Goal: Information Seeking & Learning: Learn about a topic

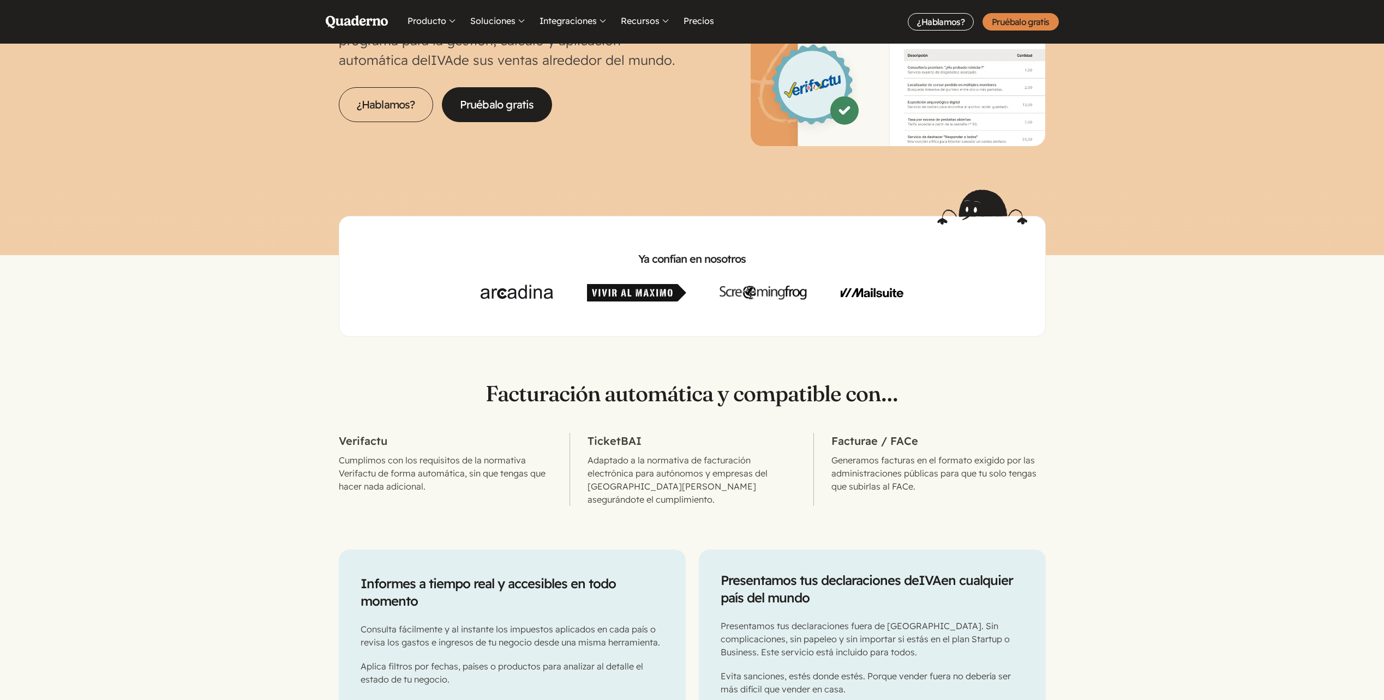
scroll to position [218, 0]
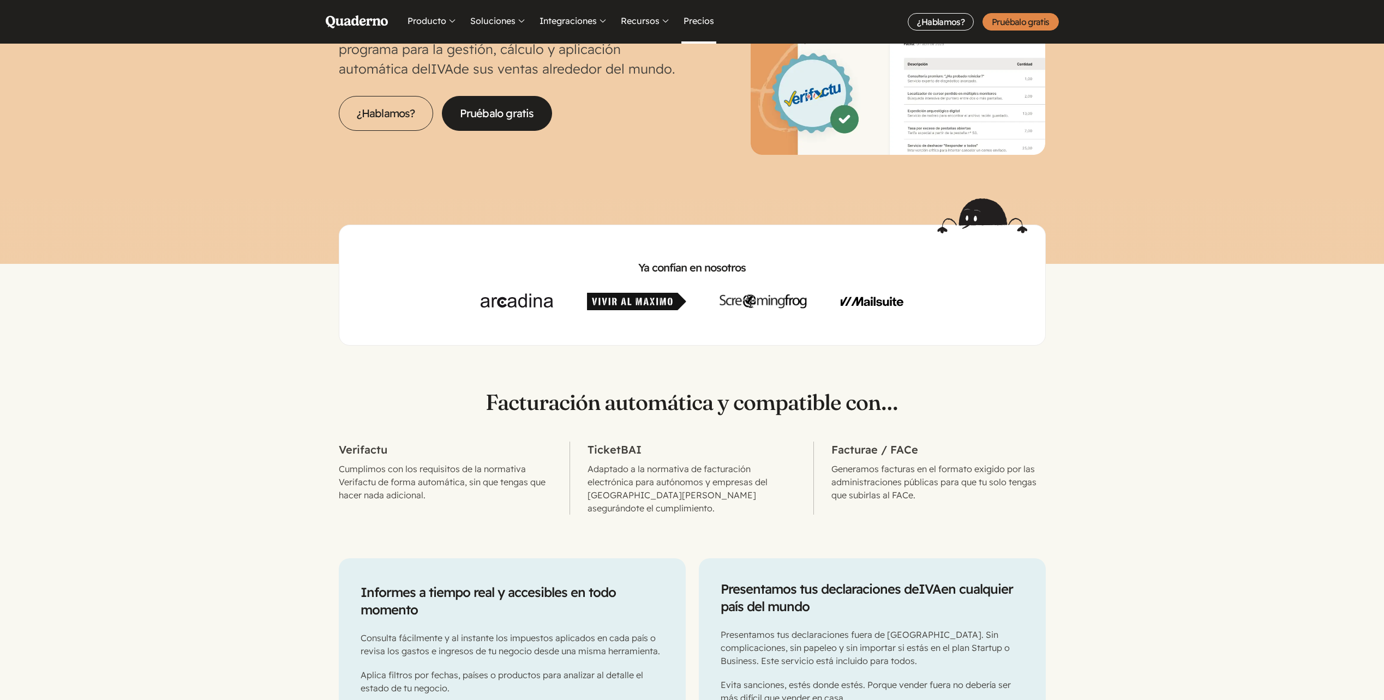
click at [697, 24] on link "Precios" at bounding box center [698, 22] width 35 height 44
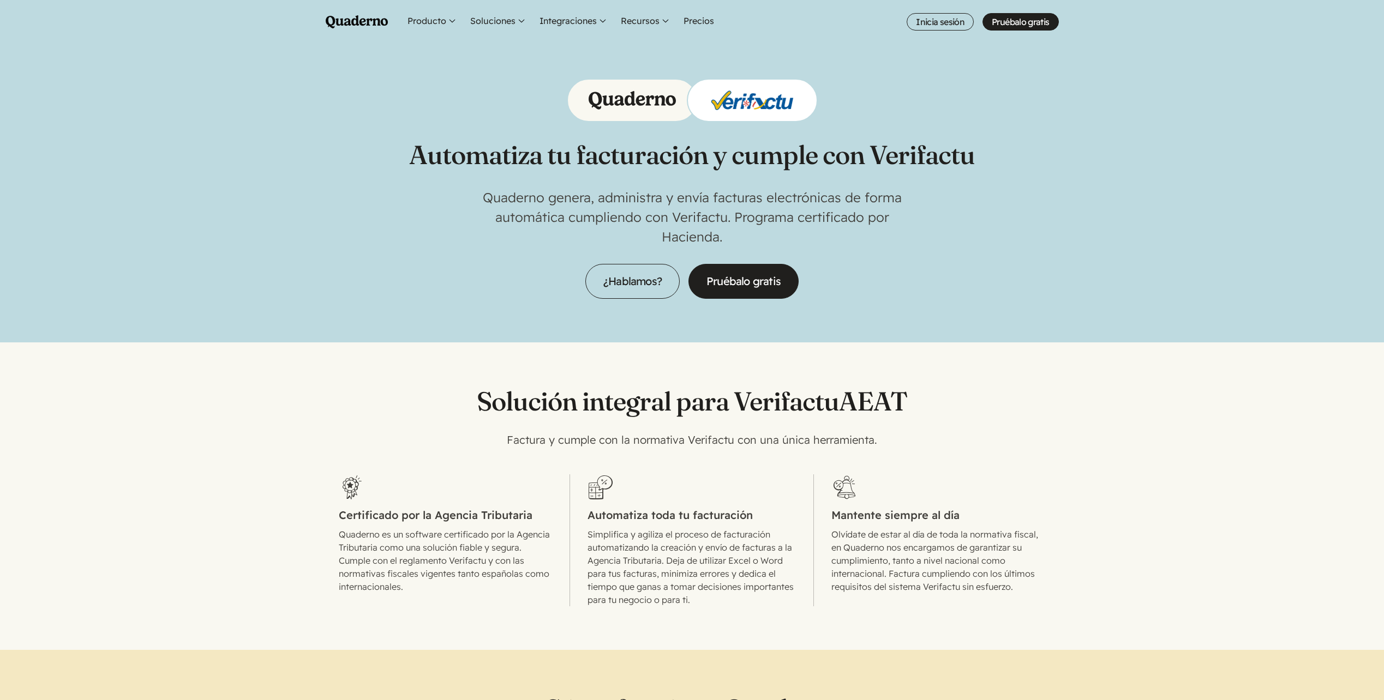
click at [131, 351] on section "Solución integral para Verifactu AEAT Factura y cumple con la normativa Verifac…" at bounding box center [692, 475] width 1384 height 264
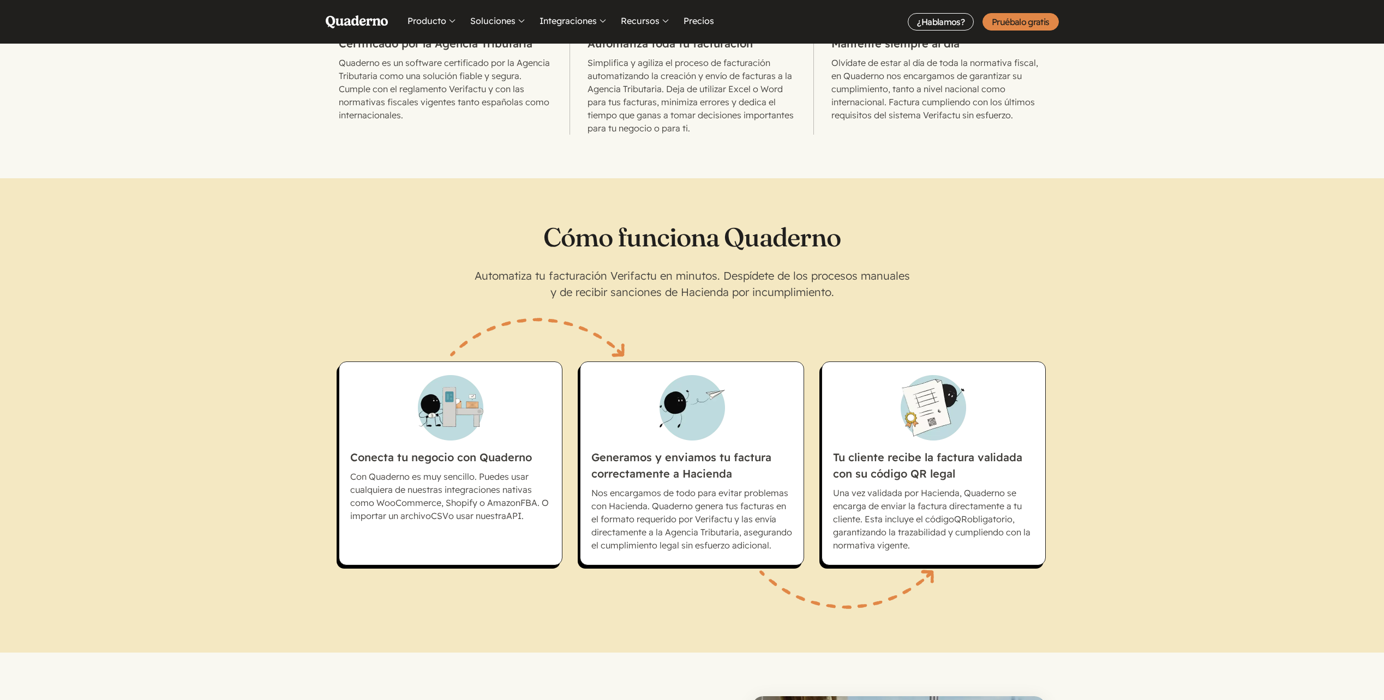
scroll to position [545, 0]
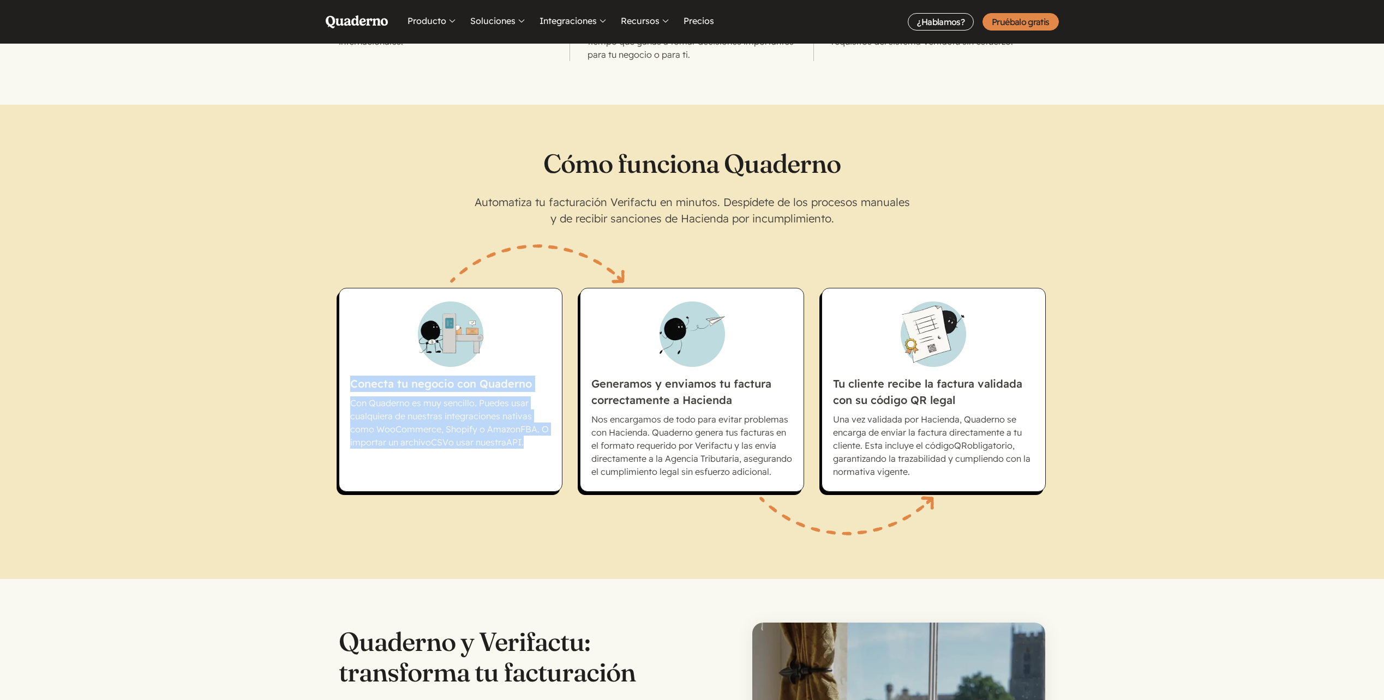
drag, startPoint x: 343, startPoint y: 384, endPoint x: 539, endPoint y: 457, distance: 208.8
click at [539, 457] on li "Conecta tu negocio con Quaderno Con Quaderno es muy sencillo. Puedes usar cualq…" at bounding box center [451, 390] width 224 height 204
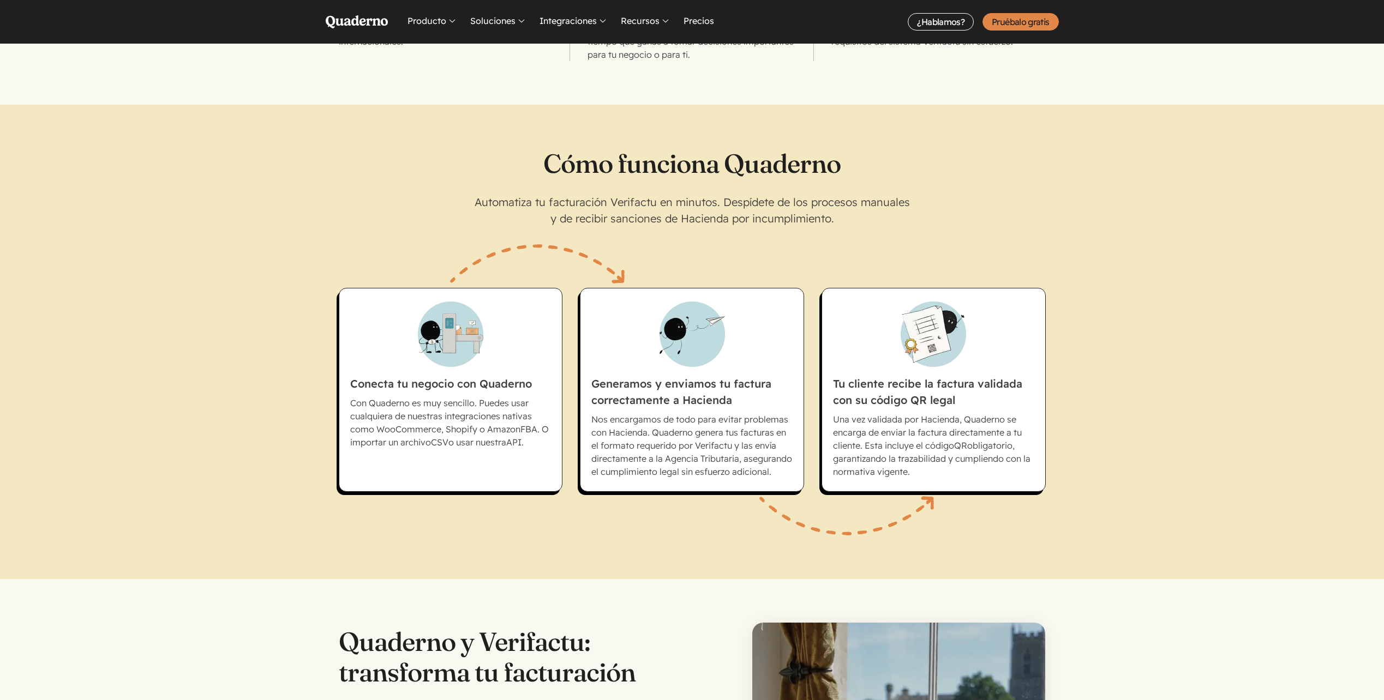
drag, startPoint x: 539, startPoint y: 457, endPoint x: 622, endPoint y: 386, distance: 108.7
click at [622, 386] on h3 "Generamos y enviamos tu factura correctamente a Hacienda" at bounding box center [691, 355] width 201 height 107
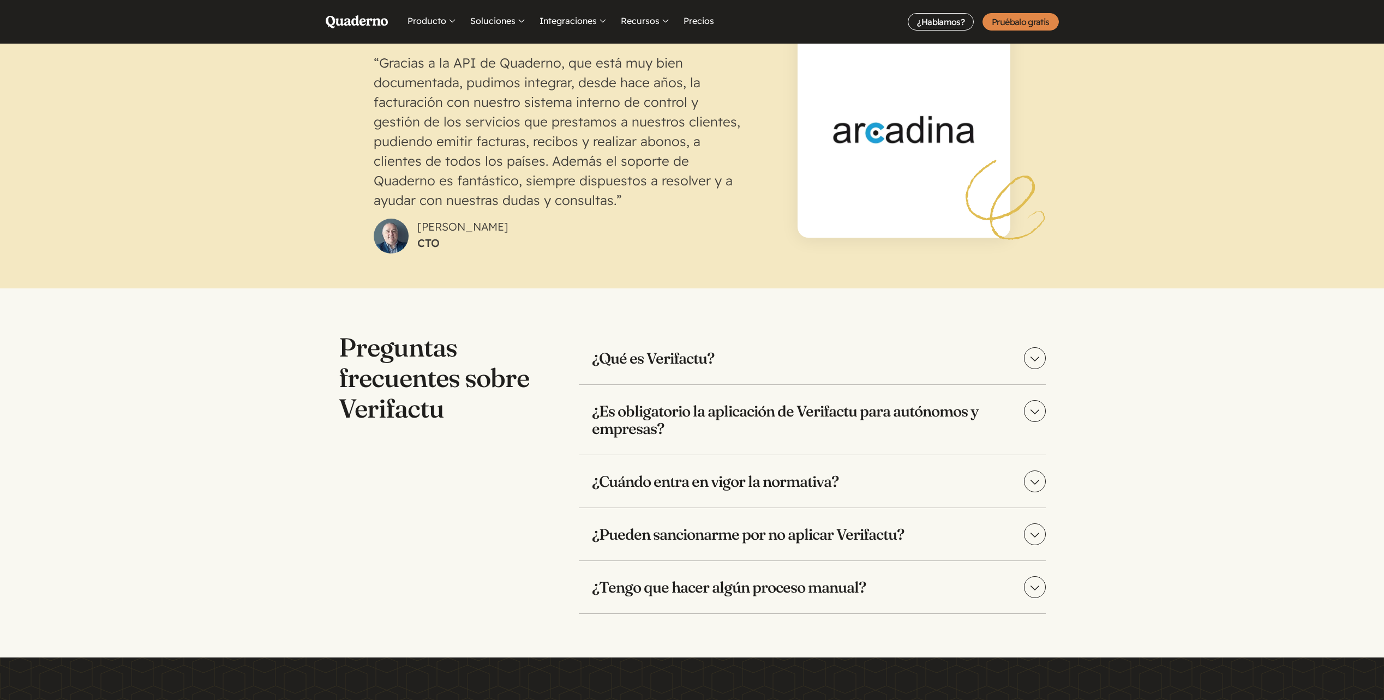
scroll to position [2073, 0]
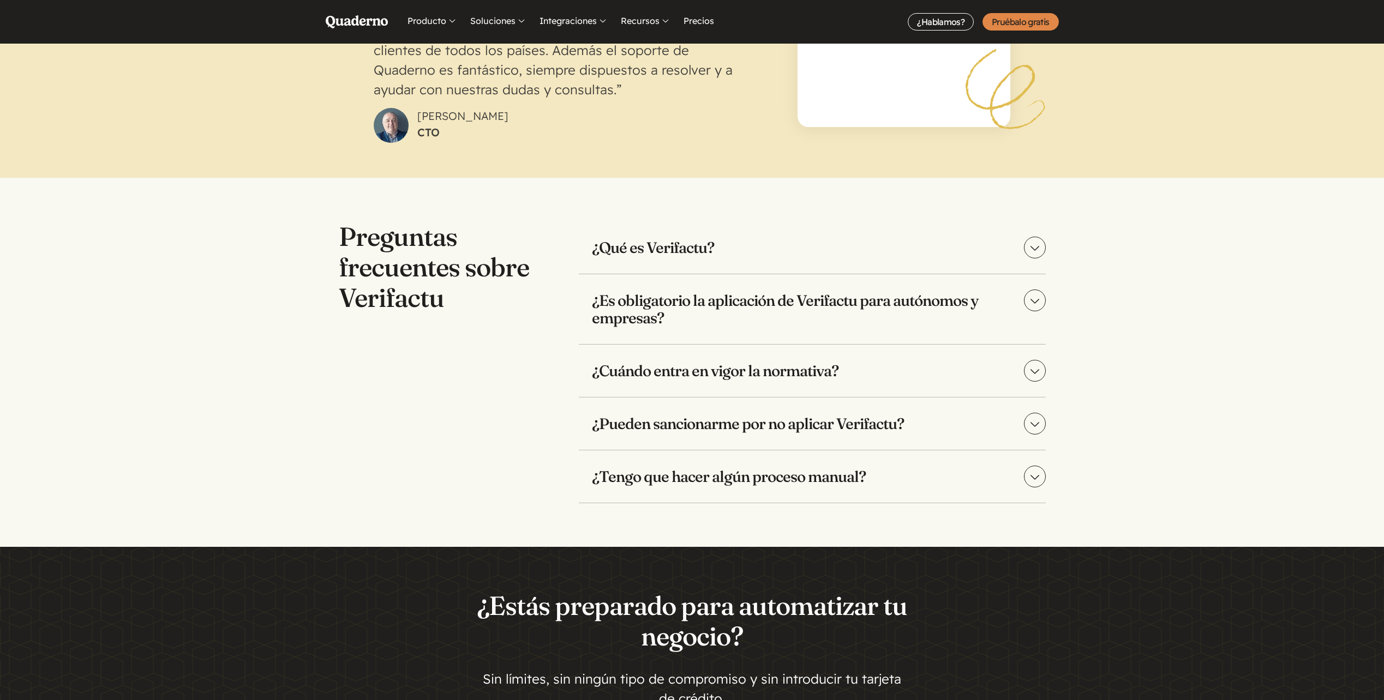
click at [753, 306] on h3 "¿Es obligatorio la aplicación de Verifactu para autónomos y empresas?" at bounding box center [812, 309] width 467 height 70
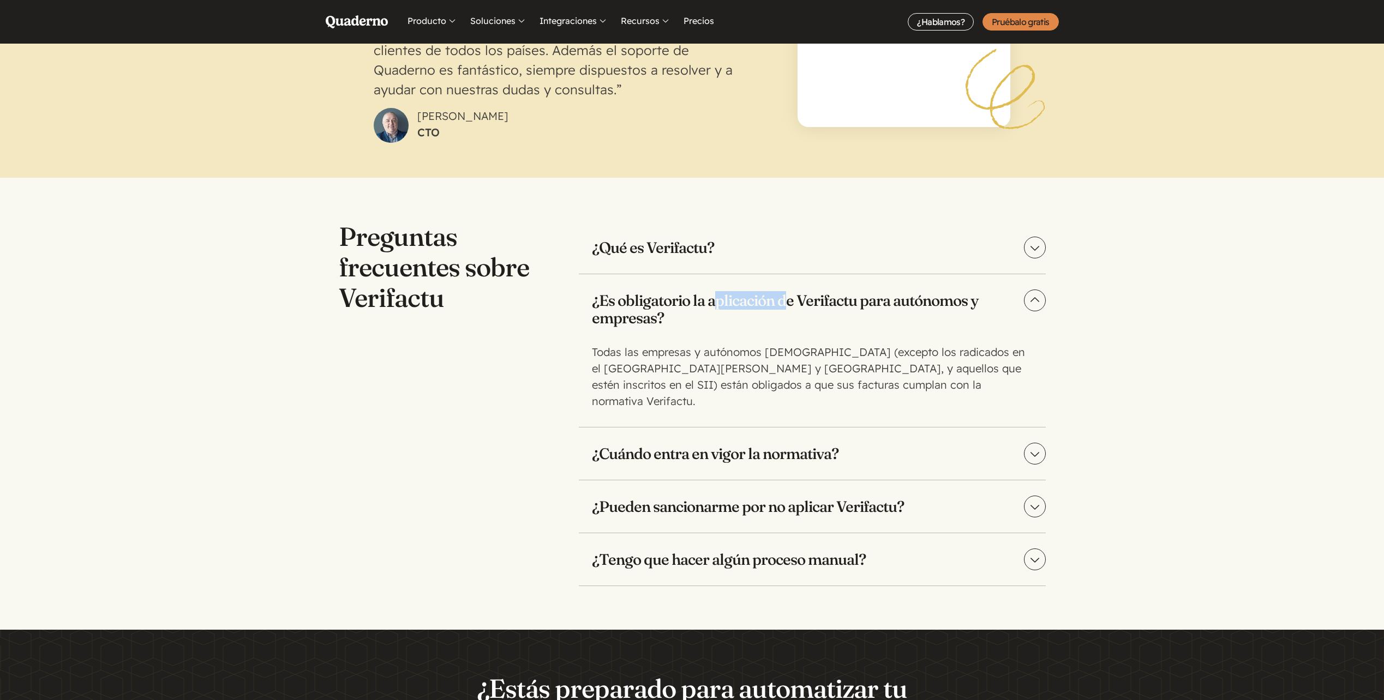
click at [753, 306] on h3 "¿Es obligatorio la aplicación de Verifactu para autónomos y empresas?" at bounding box center [812, 309] width 467 height 70
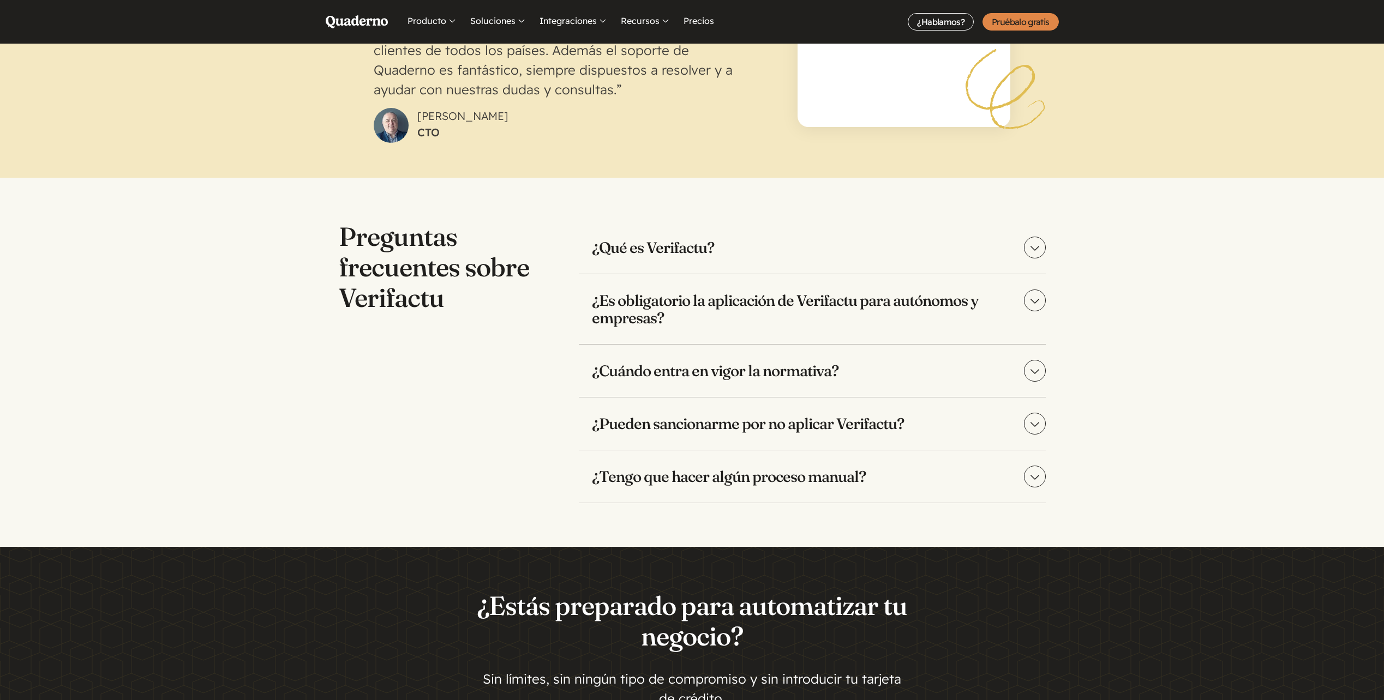
drag, startPoint x: 753, startPoint y: 306, endPoint x: 659, endPoint y: 373, distance: 115.3
click at [659, 373] on h3 "¿Cuándo entra en vigor la normativa?" at bounding box center [812, 371] width 467 height 52
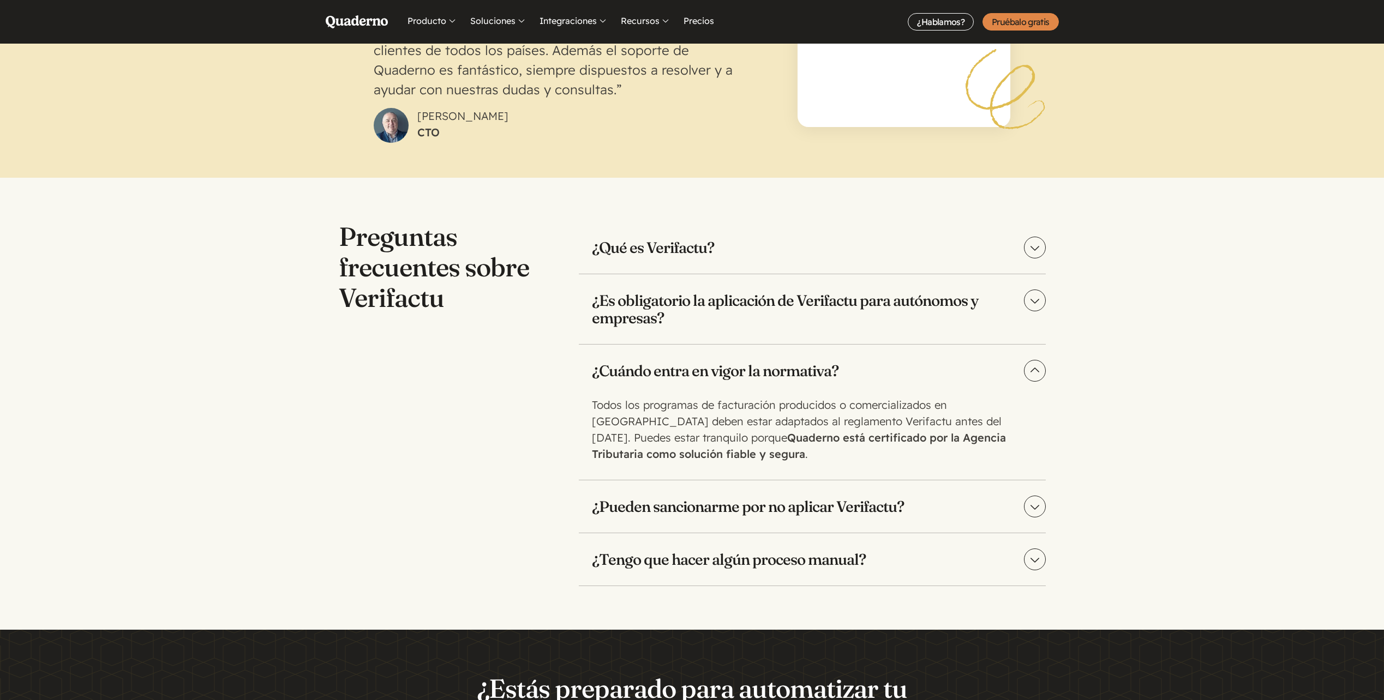
click at [500, 369] on div "Preguntas frecuentes sobre Verifactu ¿Qué es Verifactu? Verifactu es una normat…" at bounding box center [692, 403] width 707 height 365
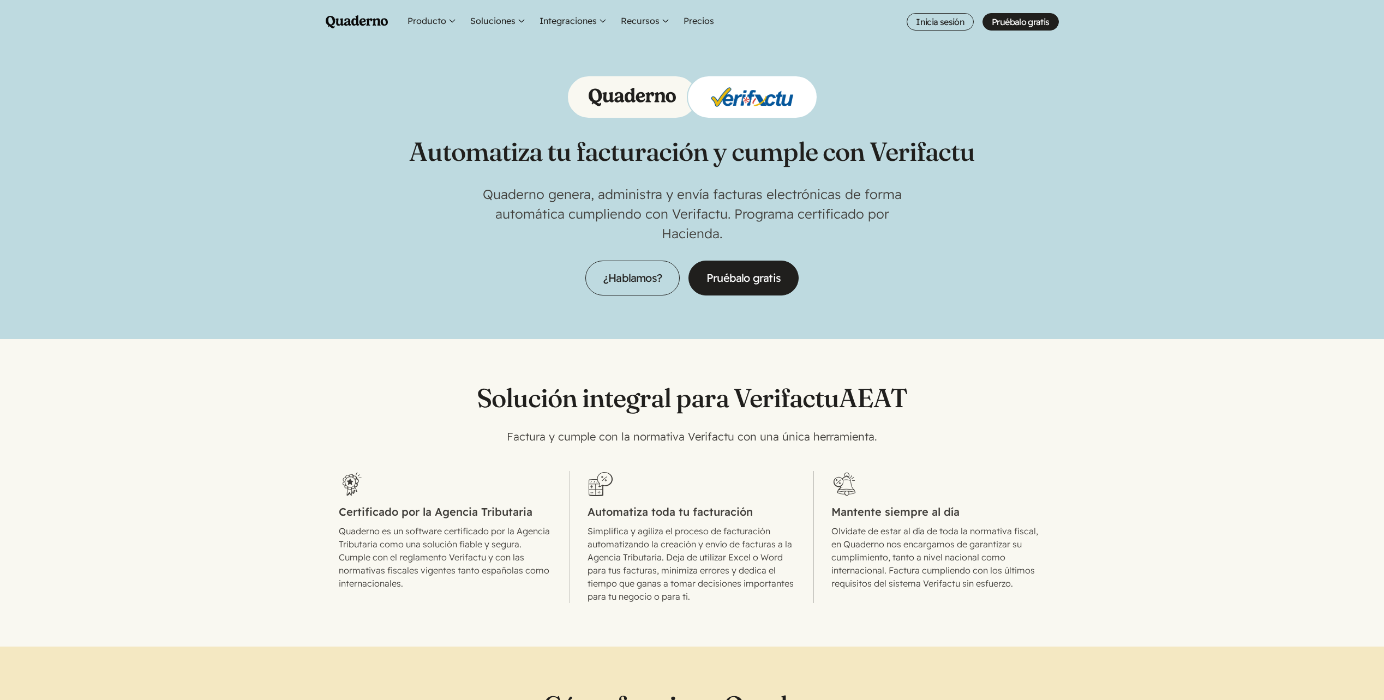
scroll to position [0, 0]
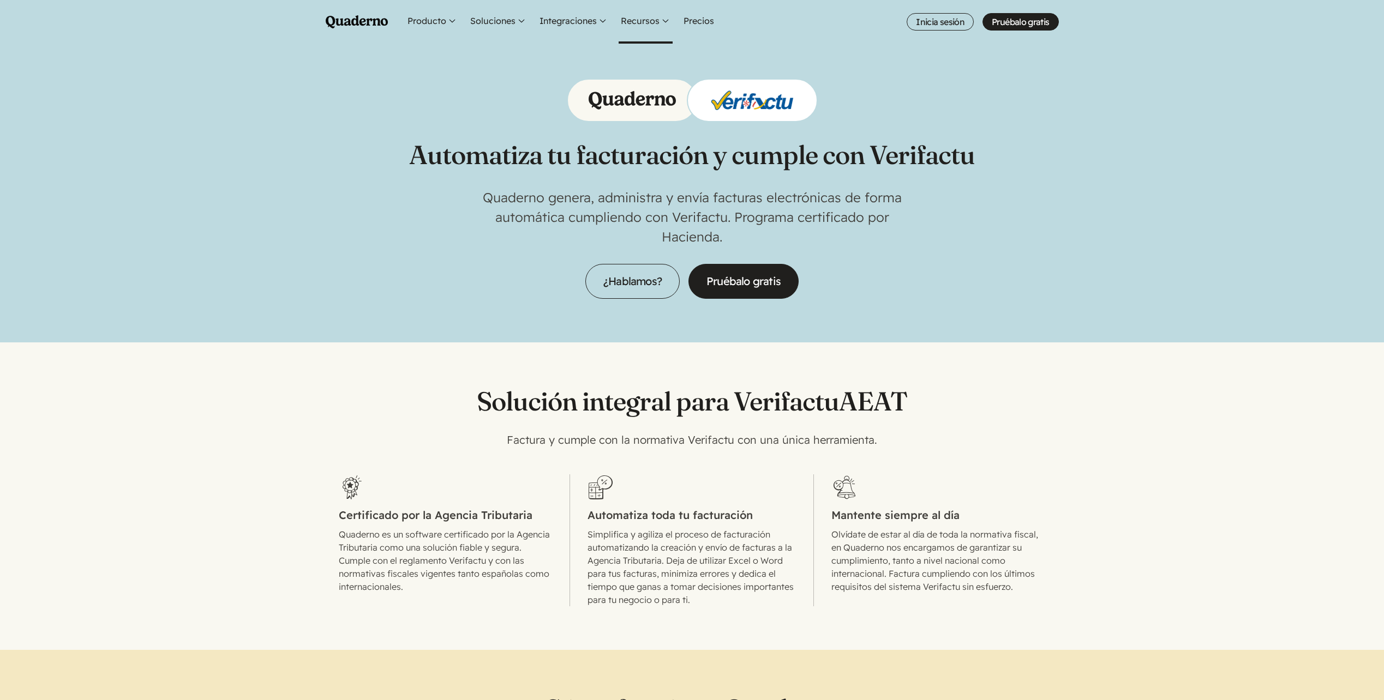
click at [651, 20] on button "Recursos" at bounding box center [646, 22] width 54 height 44
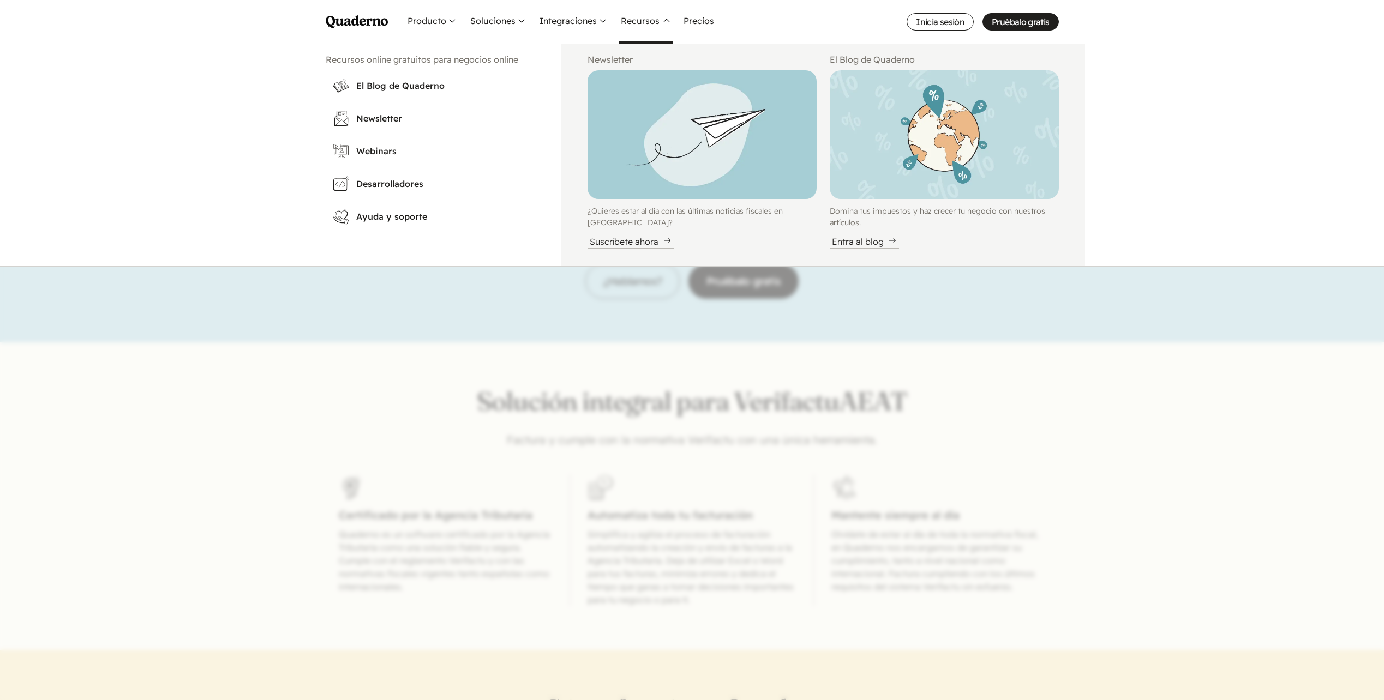
click at [651, 20] on button "Recursos" at bounding box center [646, 22] width 54 height 44
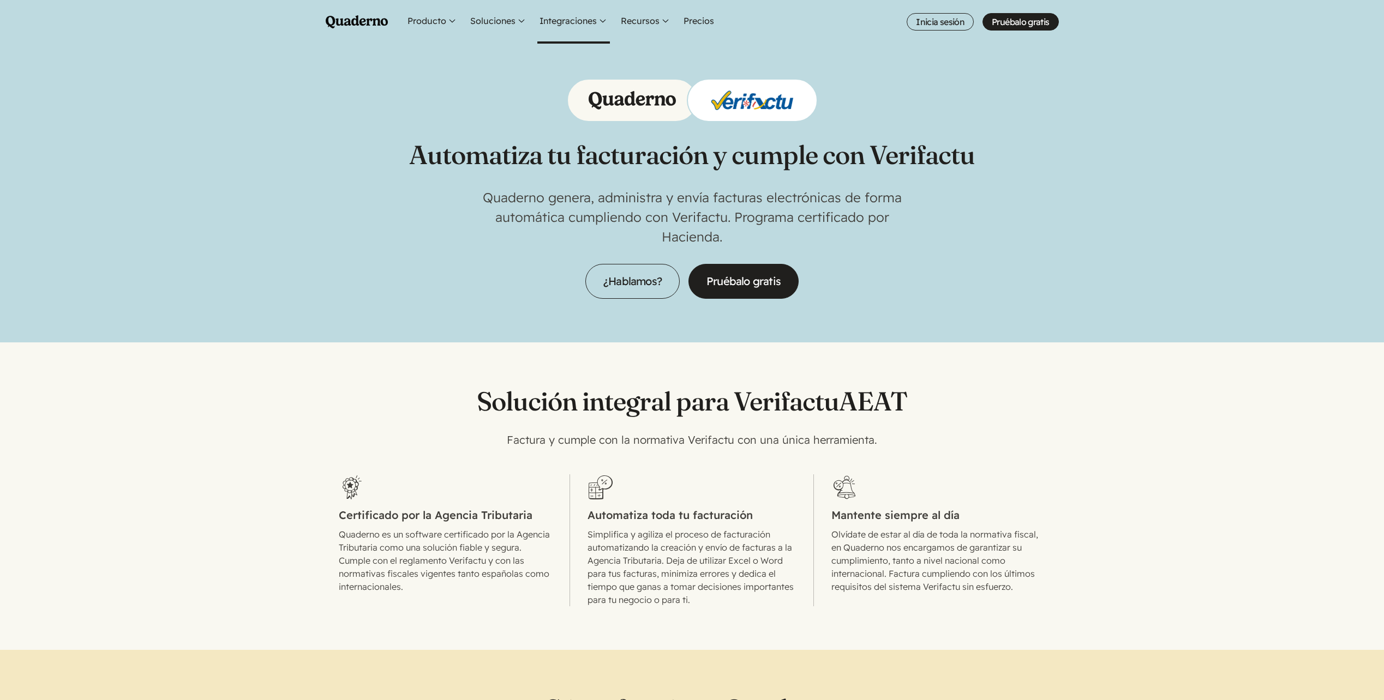
click at [577, 17] on button "Integraciones" at bounding box center [573, 22] width 73 height 44
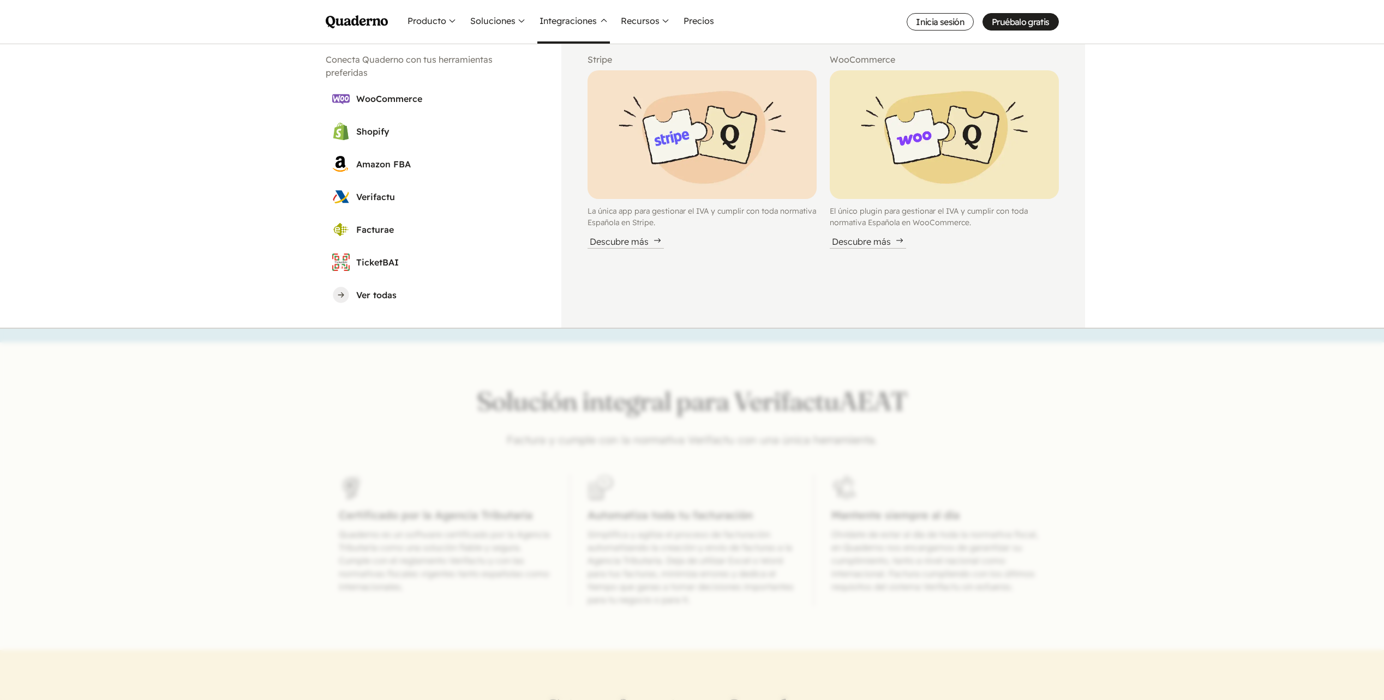
click at [577, 17] on button "Integraciones" at bounding box center [573, 22] width 73 height 44
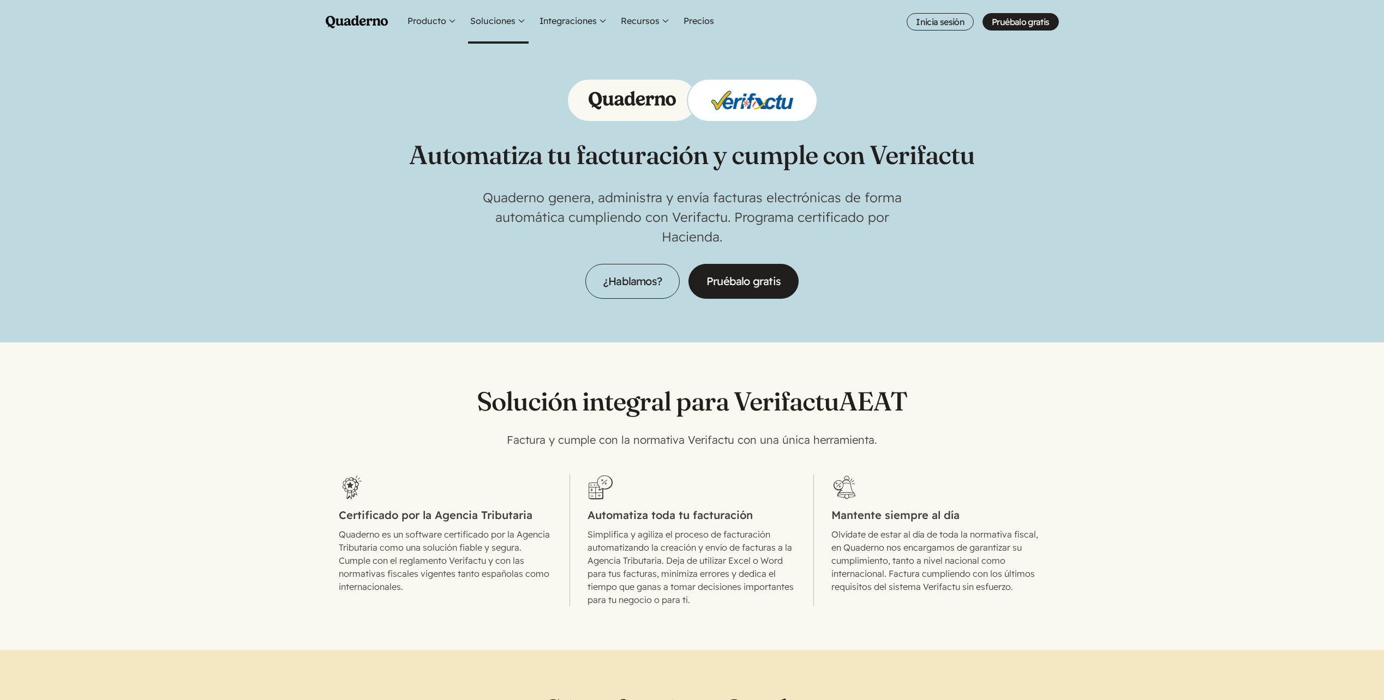
click at [515, 19] on button "Soluciones" at bounding box center [498, 22] width 61 height 44
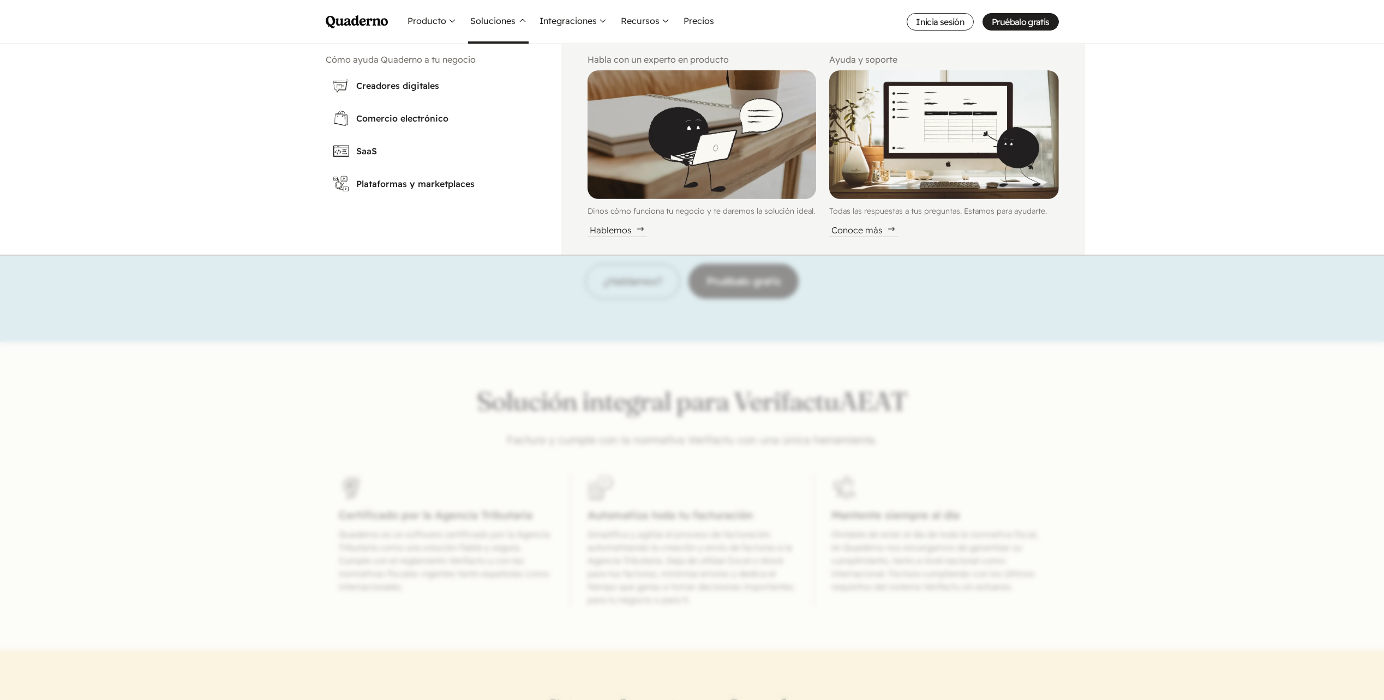
click at [515, 19] on button "Soluciones" at bounding box center [498, 22] width 61 height 44
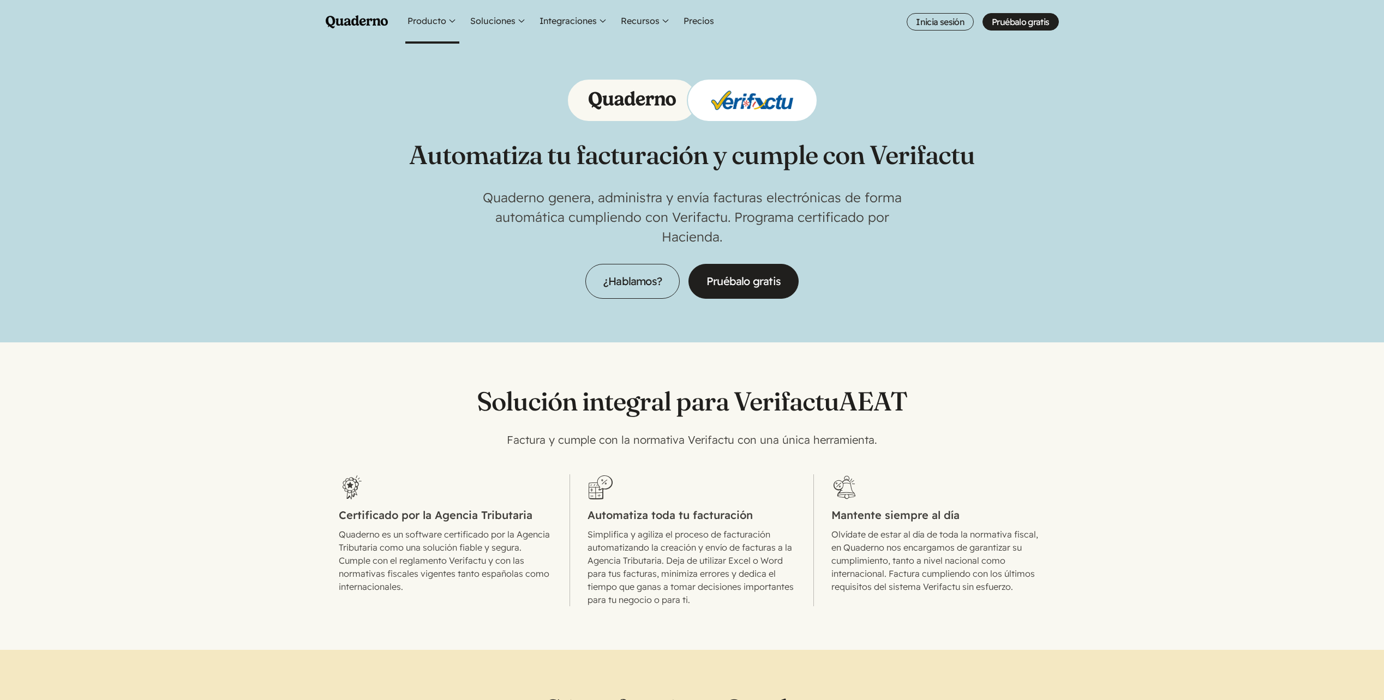
click at [417, 19] on button "Producto" at bounding box center [432, 22] width 54 height 44
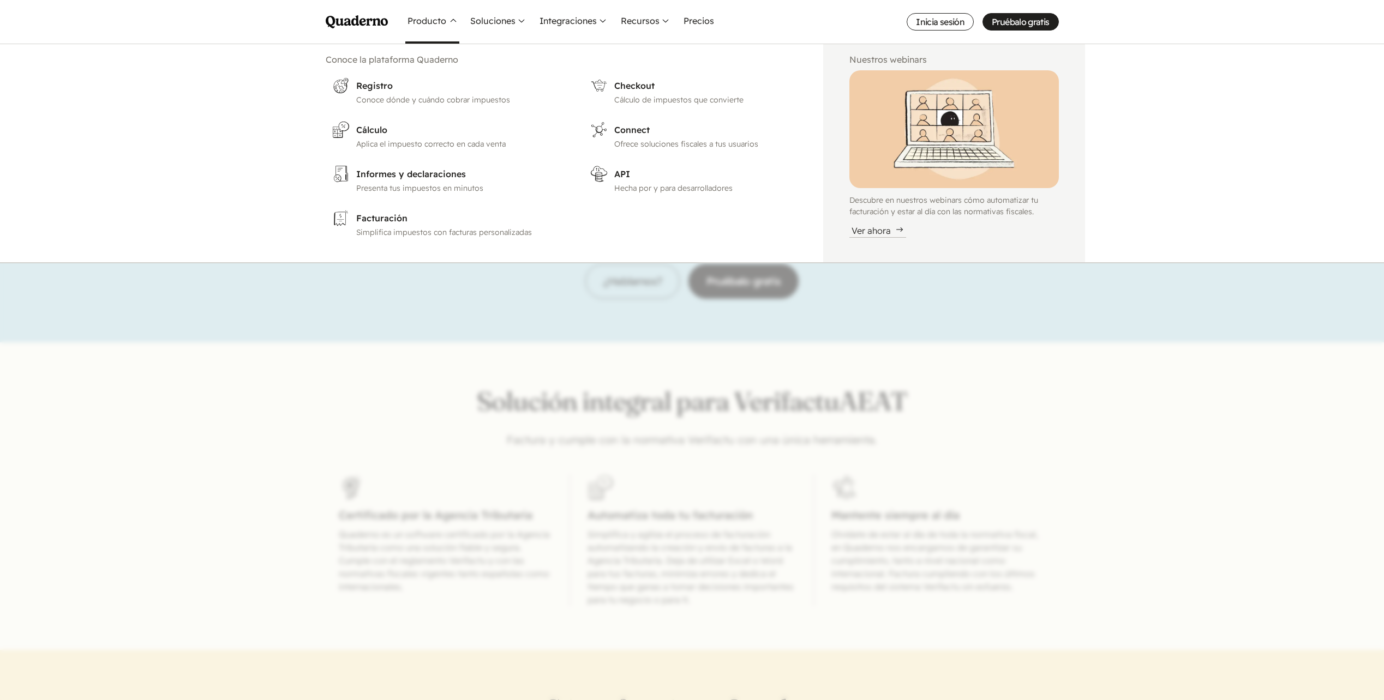
click at [417, 18] on button "Producto" at bounding box center [432, 22] width 54 height 44
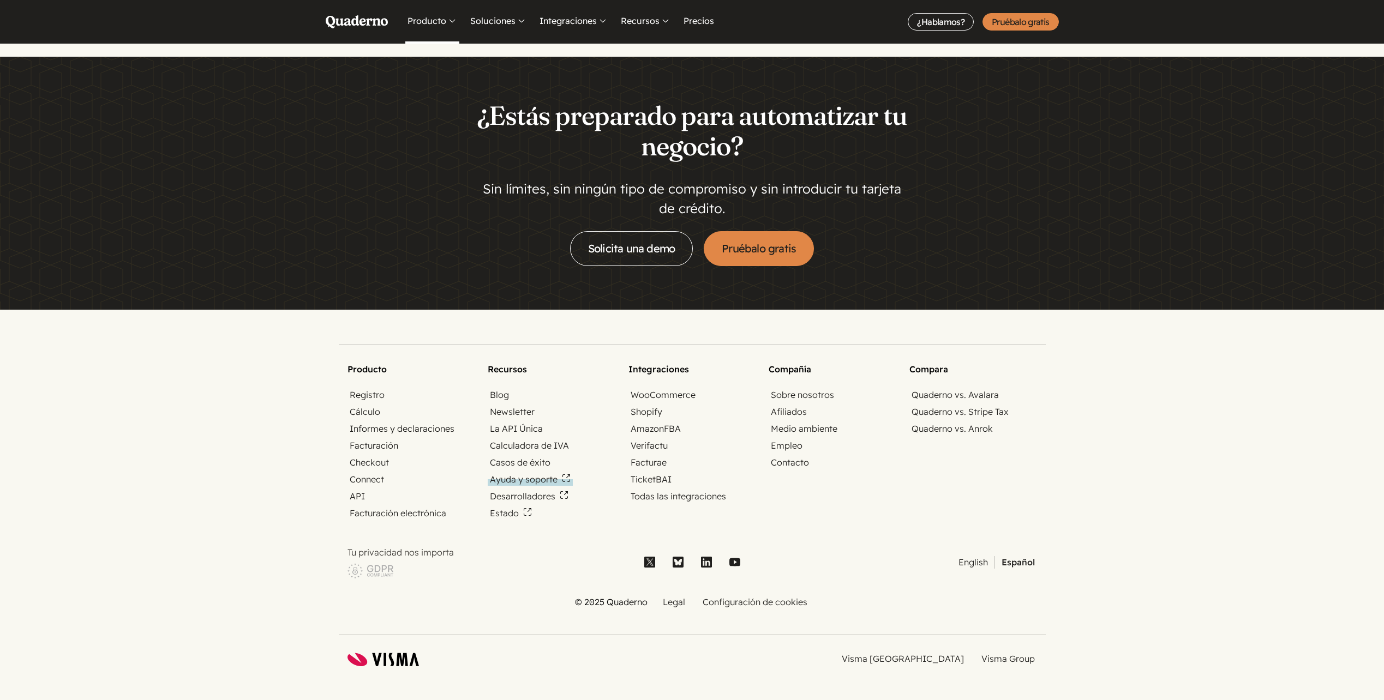
scroll to position [2648, 0]
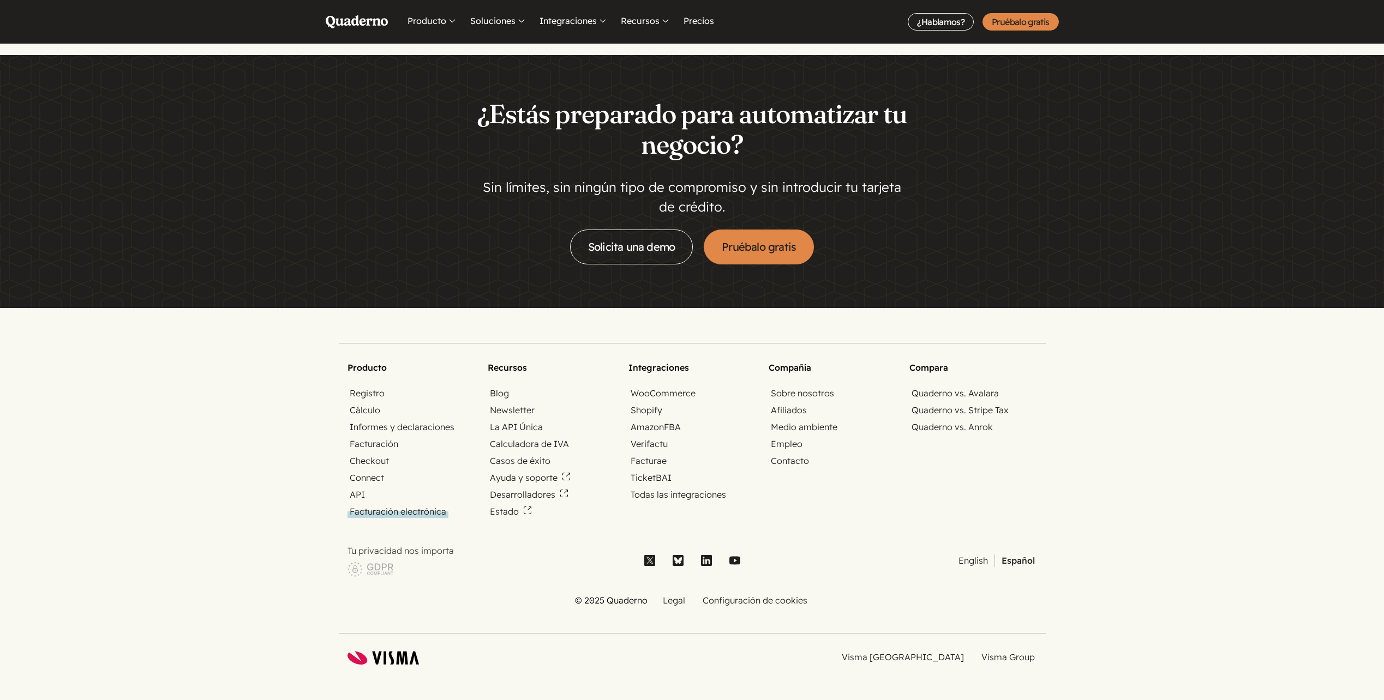
click at [410, 513] on link "Facturación electrónica" at bounding box center [397, 512] width 101 height 13
